Goal: Find specific page/section: Find specific page/section

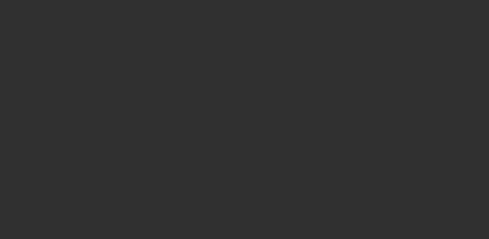
select select "10"
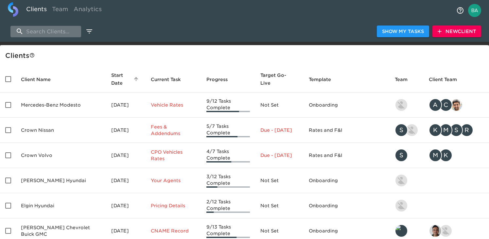
click at [47, 28] on input "search" at bounding box center [45, 31] width 71 height 11
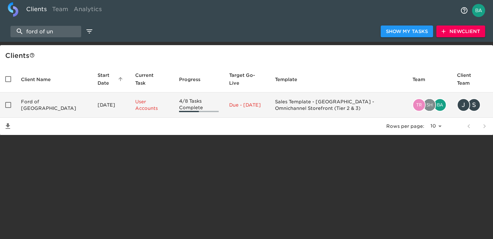
type input "ford of un"
click at [37, 103] on td "Ford of [GEOGRAPHIC_DATA]" at bounding box center [54, 105] width 77 height 25
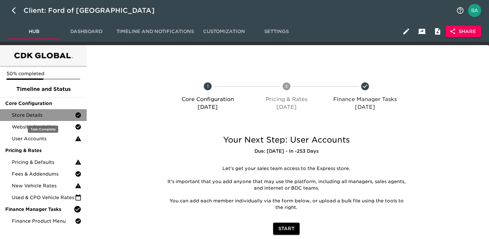
click at [33, 117] on span "Store Details" at bounding box center [43, 115] width 63 height 7
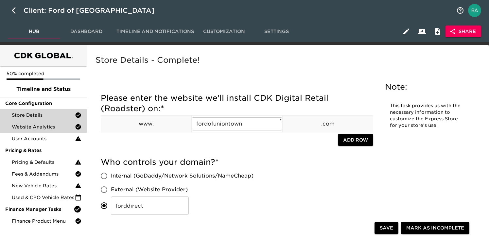
click at [40, 126] on span "Website Analytics" at bounding box center [43, 127] width 63 height 7
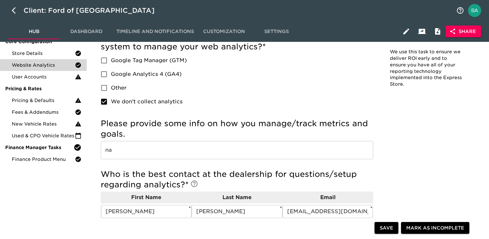
scroll to position [59, 0]
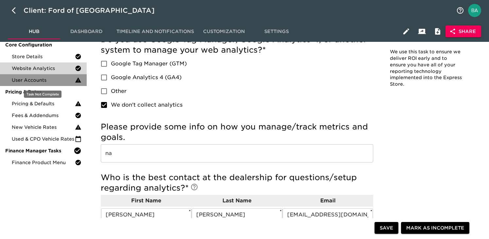
click at [46, 80] on span "User Accounts" at bounding box center [43, 80] width 63 height 7
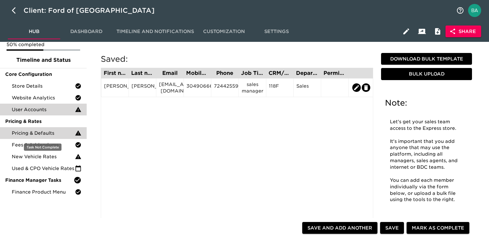
scroll to position [45, 0]
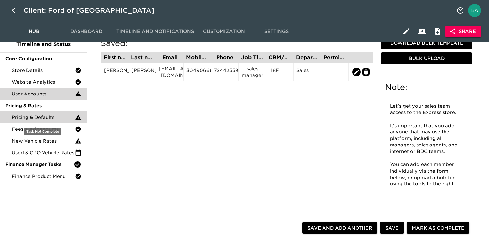
click at [46, 118] on span "Pricing & Defaults" at bounding box center [43, 117] width 63 height 7
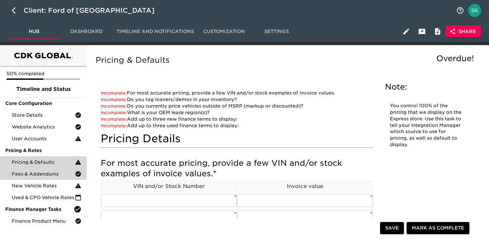
click at [43, 172] on span "Fees & Addendums" at bounding box center [43, 174] width 63 height 7
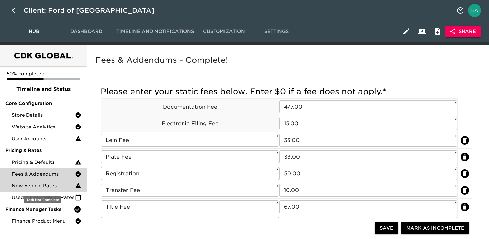
click at [42, 187] on span "New Vehicle Rates" at bounding box center [43, 186] width 63 height 7
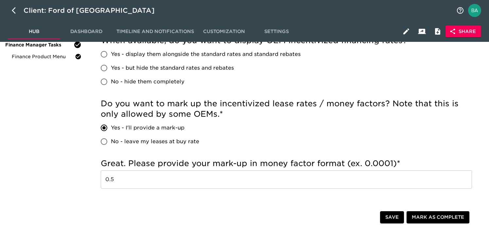
scroll to position [171, 0]
